Goal: Find specific page/section: Find specific page/section

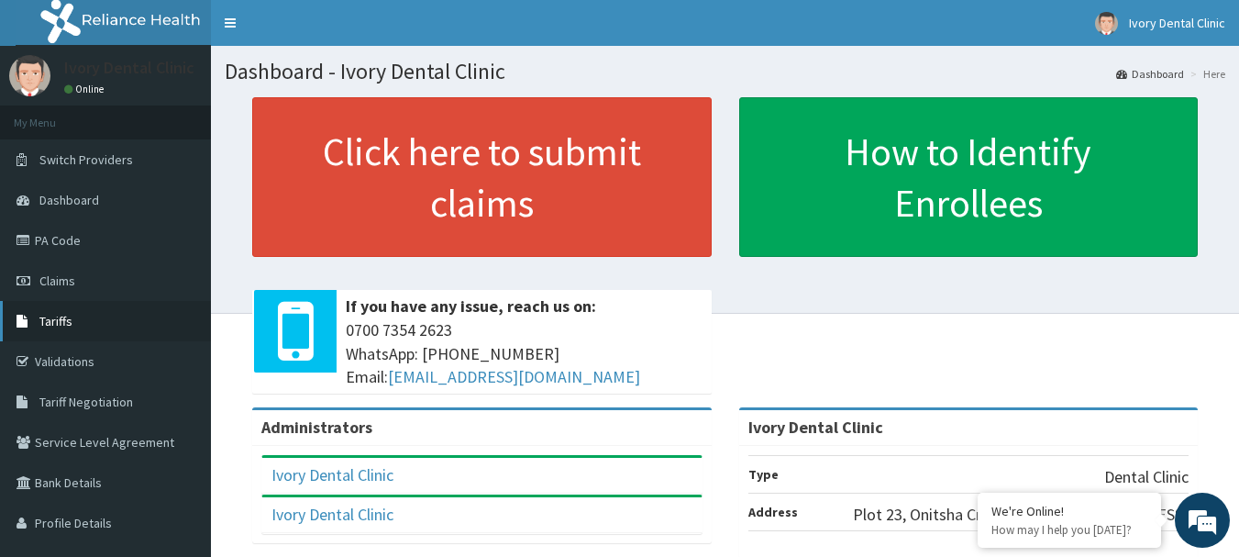
click at [82, 317] on link "Tariffs" at bounding box center [105, 321] width 211 height 40
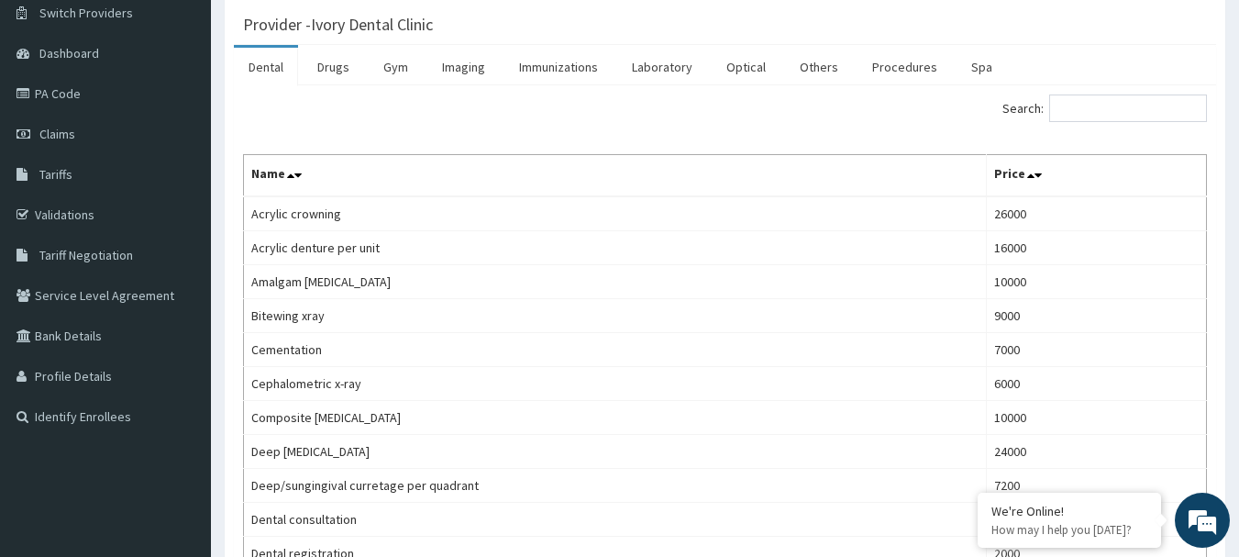
scroll to position [146, 0]
click at [63, 139] on span "Claims" at bounding box center [57, 135] width 36 height 17
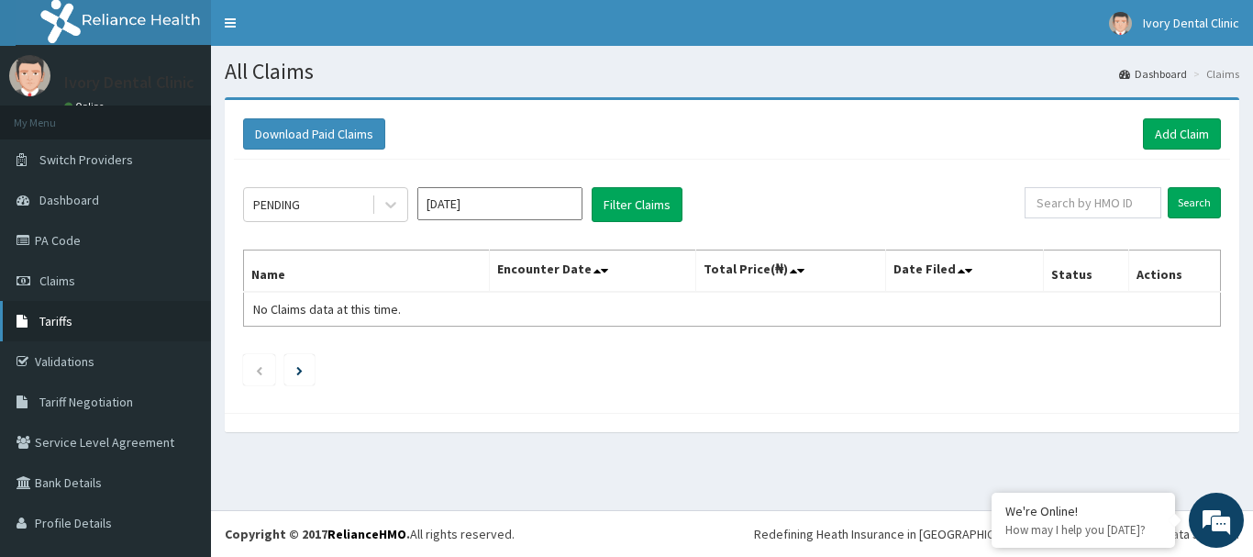
scroll to position [36, 0]
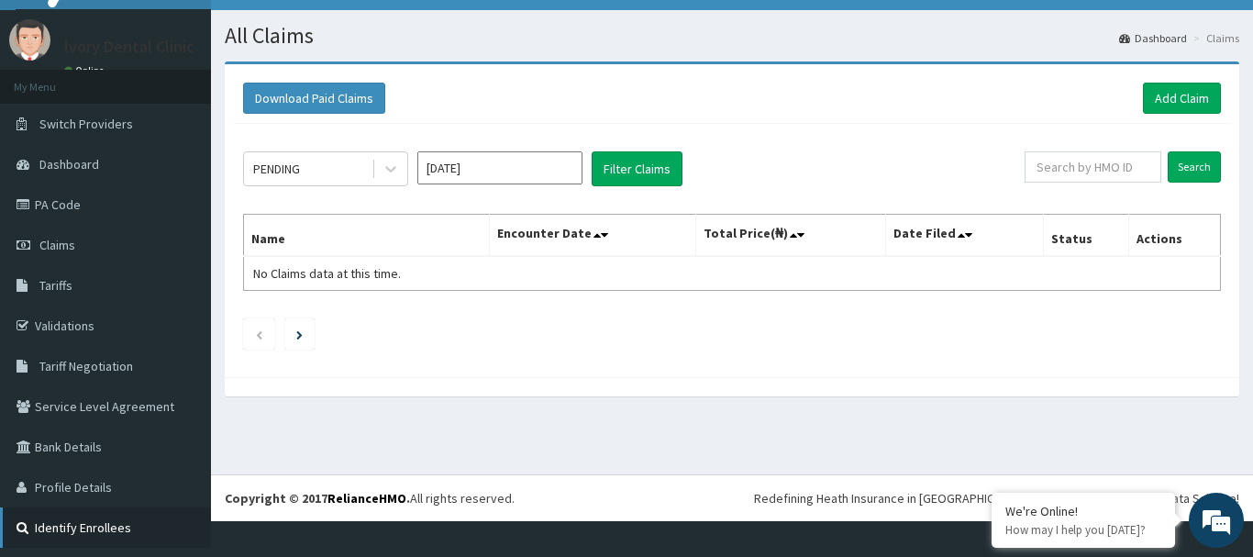
click at [70, 535] on link "Identify Enrollees" at bounding box center [105, 527] width 211 height 40
